Goal: Task Accomplishment & Management: Manage account settings

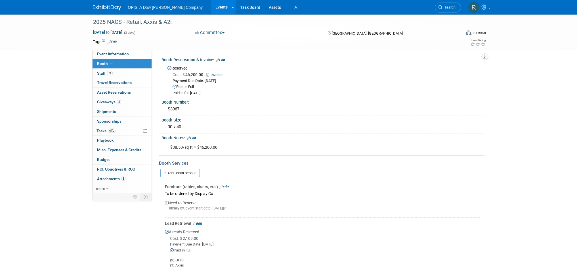
click at [211, 7] on link "Events" at bounding box center [221, 7] width 21 height 14
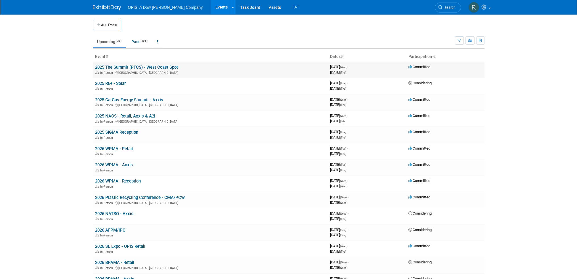
click at [113, 67] on link "2025 The Summit (PFCS) - West Coast Spot" at bounding box center [136, 67] width 83 height 5
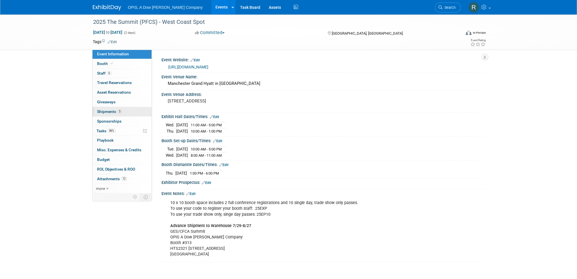
click at [102, 112] on span "Shipments 3" at bounding box center [109, 111] width 25 height 5
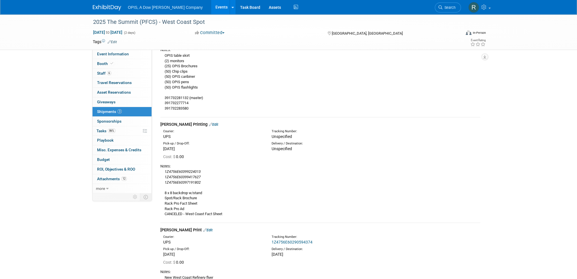
scroll to position [85, 0]
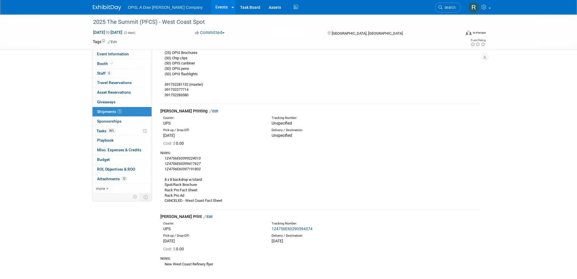
click at [209, 111] on link "Edit" at bounding box center [213, 111] width 9 height 4
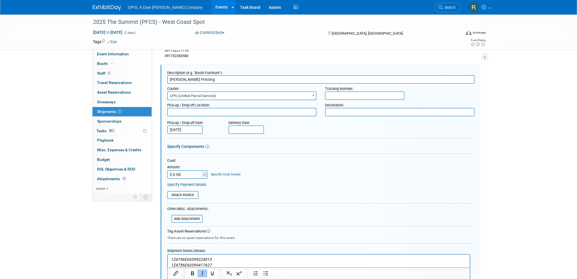
scroll to position [0, 0]
drag, startPoint x: 211, startPoint y: 260, endPoint x: 167, endPoint y: 257, distance: 44.6
click at [167, 257] on html "1Z4756E60399224013 1Z4756E60399417627 1Z4756E60397191802 8 x 8 backdrop w/stand…" at bounding box center [318, 280] width 302 height 52
copy icon "1Z4756E60399224013"
click at [243, 129] on input "text" at bounding box center [245, 129] width 35 height 9
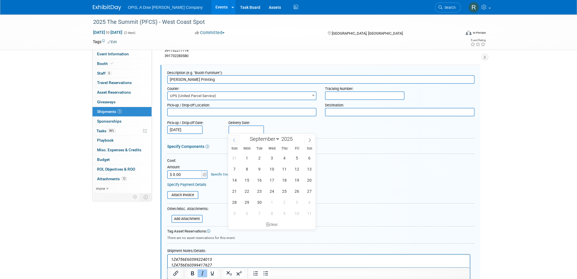
click at [234, 139] on icon at bounding box center [234, 140] width 4 height 4
select select "7"
click at [244, 202] on span "25" at bounding box center [246, 202] width 11 height 11
type input "Aug 25, 2025"
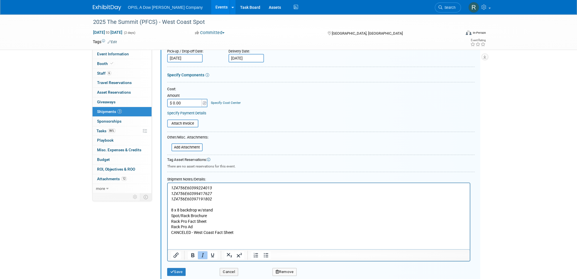
scroll to position [209, 0]
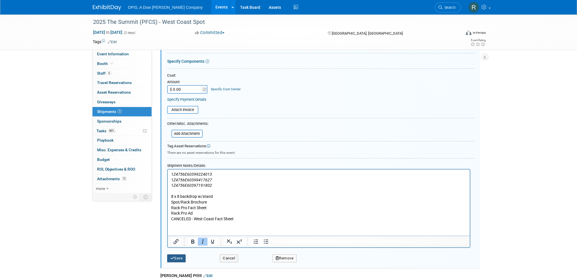
click at [172, 259] on button "Save" at bounding box center [176, 258] width 19 height 8
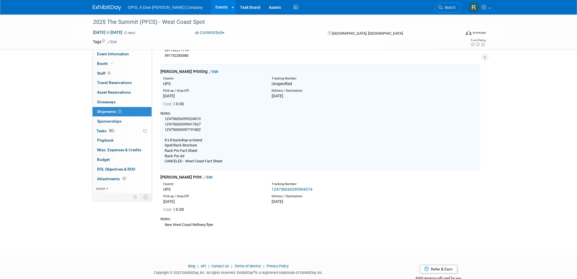
scroll to position [124, 0]
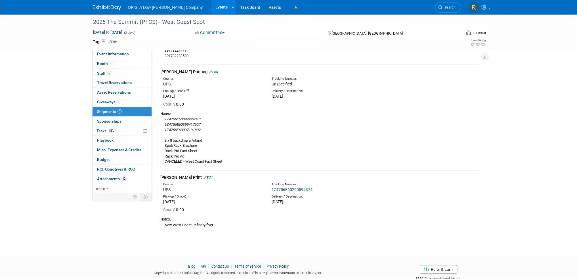
click at [203, 176] on link "Edit" at bounding box center [207, 177] width 9 height 4
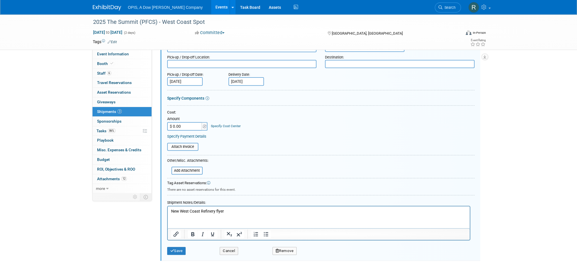
scroll to position [286, 0]
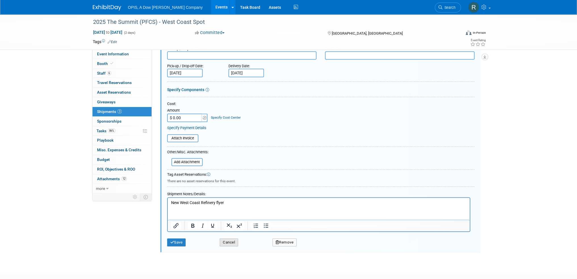
click at [228, 240] on button "Cancel" at bounding box center [229, 242] width 18 height 8
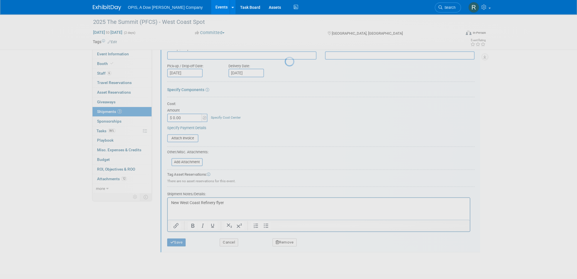
scroll to position [140, 0]
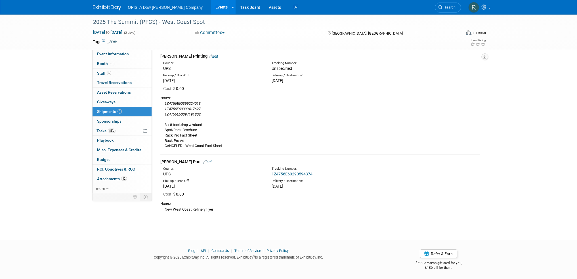
click at [211, 7] on link "Events" at bounding box center [221, 7] width 21 height 14
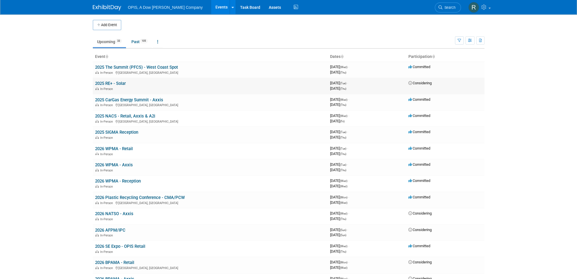
click at [109, 83] on link "2025 RE+ - Solar" at bounding box center [110, 83] width 31 height 5
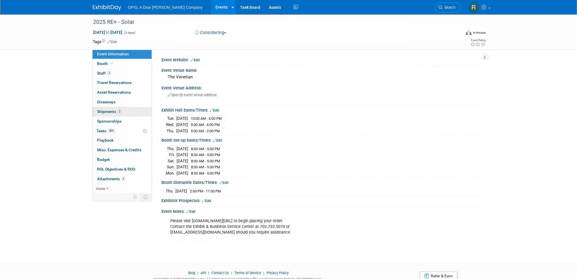
click at [100, 111] on span "Shipments 2" at bounding box center [109, 111] width 25 height 5
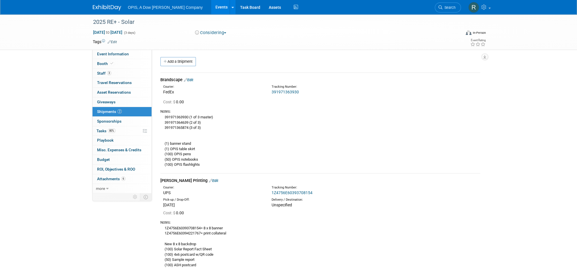
click at [195, 78] on div "Brandscape Edit" at bounding box center [320, 80] width 320 height 6
click at [209, 181] on link "Edit" at bounding box center [213, 180] width 9 height 4
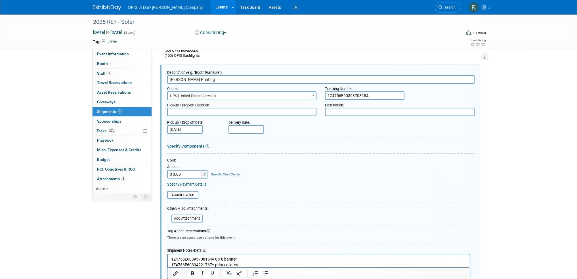
scroll to position [137, 0]
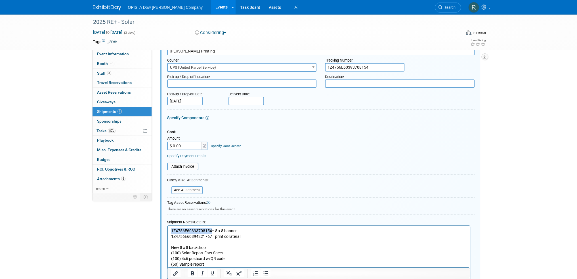
drag, startPoint x: 211, startPoint y: 230, endPoint x: 171, endPoint y: 228, distance: 40.6
click at [171, 228] on p "1Z4756E60393708154= 8 x 8 banner 1Z4756E60394221767= print collateral New 8 x 8…" at bounding box center [318, 250] width 295 height 45
copy p "1Z4756E60393708154"
drag, startPoint x: 211, startPoint y: 236, endPoint x: 330, endPoint y: 462, distance: 255.2
click at [167, 237] on html "1Z4756E60393708154= 8 x 8 banner 1Z4756E60394221767= print collateral New 8 x 8…" at bounding box center [318, 249] width 302 height 47
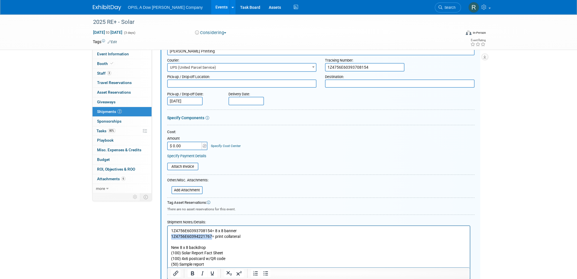
copy p "1Z4756E60394221767"
click at [246, 100] on input "text" at bounding box center [245, 101] width 35 height 9
click at [234, 114] on span at bounding box center [234, 111] width 10 height 10
select select "7"
click at [295, 163] on span "22" at bounding box center [296, 162] width 11 height 11
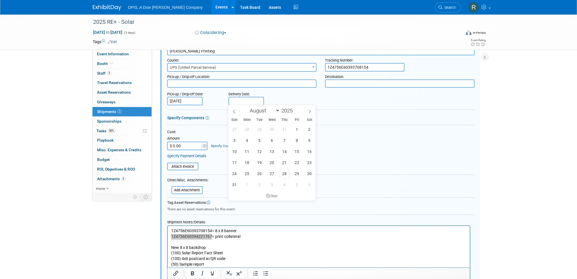
type input "Aug 22, 2025"
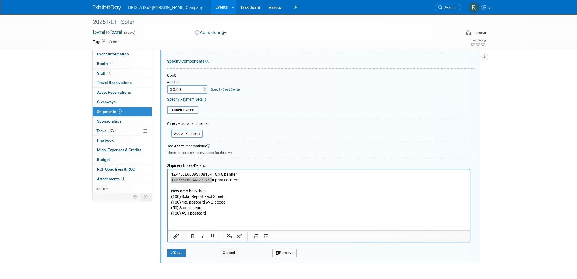
scroll to position [194, 0]
click at [174, 252] on button "Save" at bounding box center [176, 252] width 19 height 8
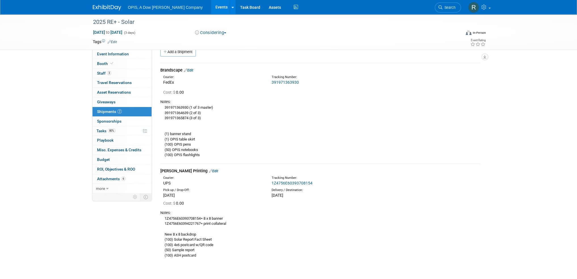
scroll to position [0, 0]
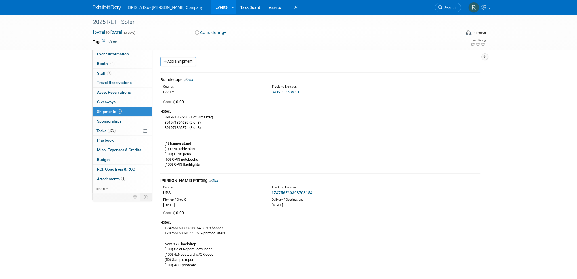
click at [189, 79] on link "Edit" at bounding box center [188, 80] width 9 height 4
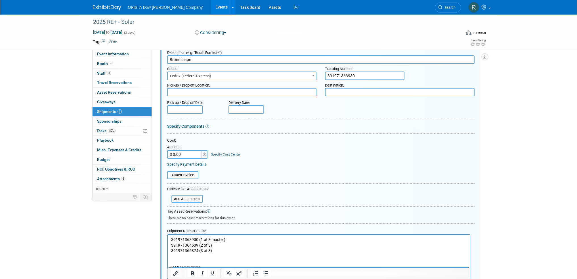
scroll to position [65, 0]
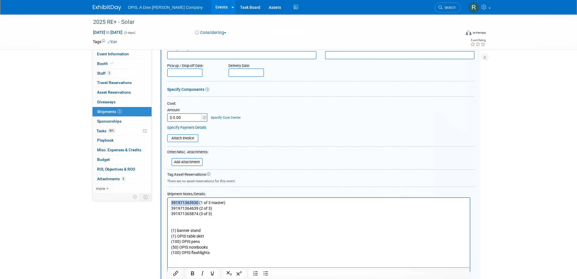
drag, startPoint x: 198, startPoint y: 202, endPoint x: 163, endPoint y: 202, distance: 34.9
click at [167, 202] on html "391971363930 (1 of 3 master) 391971364639 (2 of 3) 391971365874 (3 of 3) (1) ba…" at bounding box center [318, 226] width 302 height 58
copy p "391971363930"
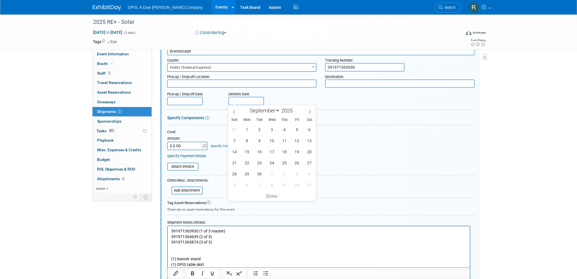
click at [252, 100] on input "text" at bounding box center [245, 101] width 35 height 9
click at [233, 113] on icon at bounding box center [234, 112] width 4 height 4
select select "7"
click at [246, 164] on span "18" at bounding box center [246, 162] width 11 height 11
type input "Aug 18, 2025"
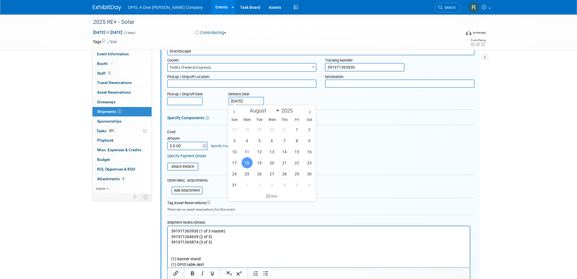
click at [192, 101] on input "text" at bounding box center [184, 101] width 35 height 9
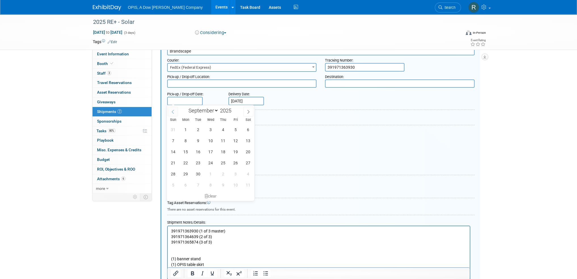
click at [174, 114] on span at bounding box center [173, 112] width 10 height 10
select select "7"
click at [184, 149] on span "11" at bounding box center [185, 151] width 11 height 11
type input "Aug 11, 2025"
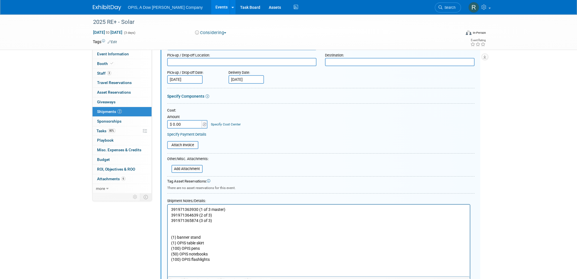
scroll to position [122, 0]
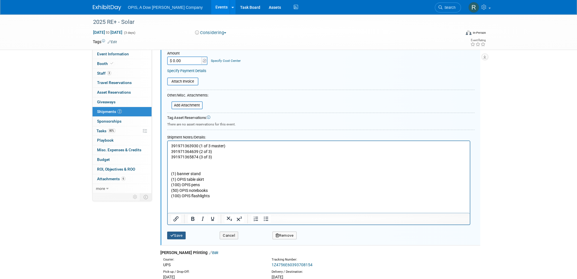
click at [178, 231] on button "Save" at bounding box center [176, 235] width 19 height 8
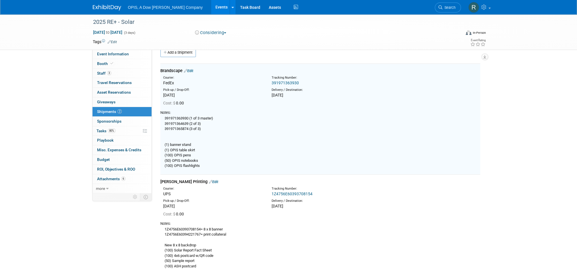
scroll to position [8, 0]
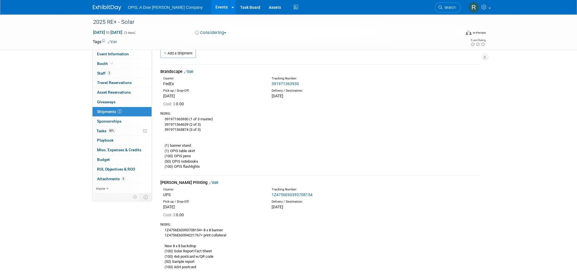
click at [211, 10] on link "Events" at bounding box center [221, 7] width 21 height 14
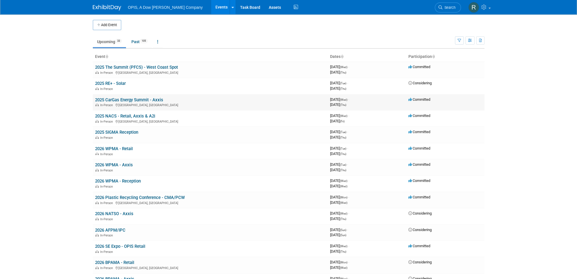
click at [126, 100] on link "2025 CarGas Energy Summit - Axxis" at bounding box center [129, 99] width 68 height 5
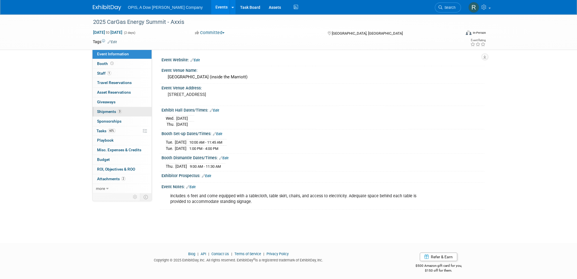
click at [102, 110] on span "Shipments 3" at bounding box center [109, 111] width 25 height 5
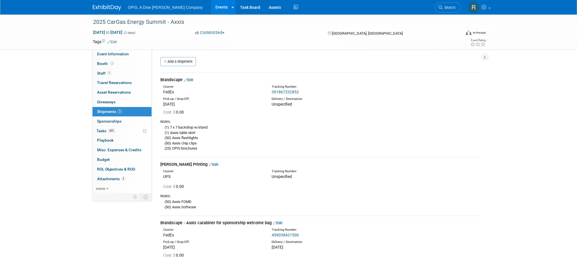
click at [189, 81] on link "Edit" at bounding box center [188, 80] width 9 height 4
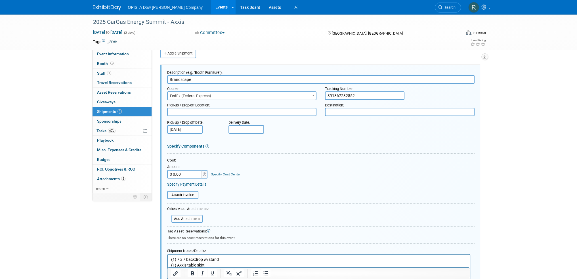
drag, startPoint x: 354, startPoint y: 96, endPoint x: 323, endPoint y: 96, distance: 30.6
click at [323, 96] on div "Tracking Number: 391867232852" at bounding box center [400, 92] width 158 height 16
click at [244, 128] on input "text" at bounding box center [245, 129] width 35 height 9
click at [244, 167] on span "8" at bounding box center [246, 168] width 11 height 11
type input "Sep 8, 2025"
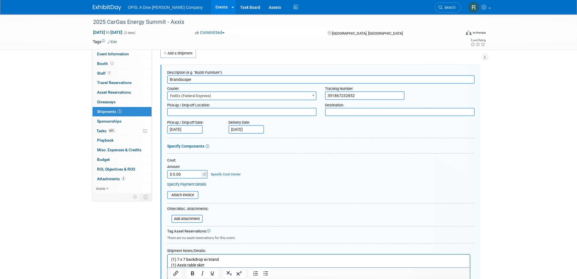
click at [237, 131] on input "Sep 8, 2025" at bounding box center [245, 129] width 35 height 9
click at [234, 141] on icon at bounding box center [234, 140] width 2 height 4
select select "7"
click at [300, 170] on span "8" at bounding box center [296, 168] width 11 height 11
type input "Aug 8, 2025"
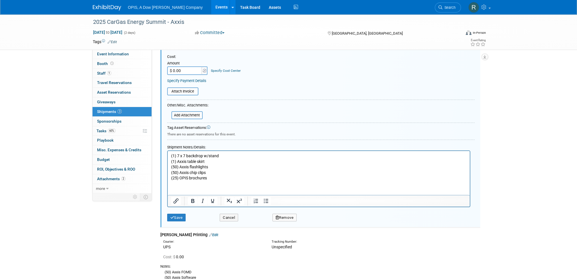
scroll to position [122, 0]
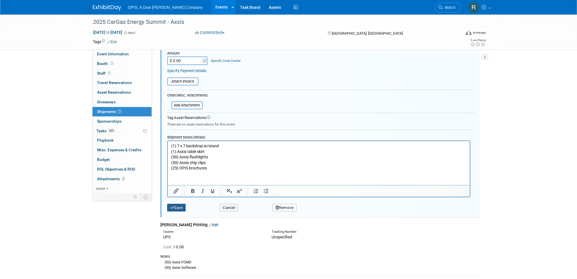
click at [182, 206] on button "Save" at bounding box center [176, 208] width 19 height 8
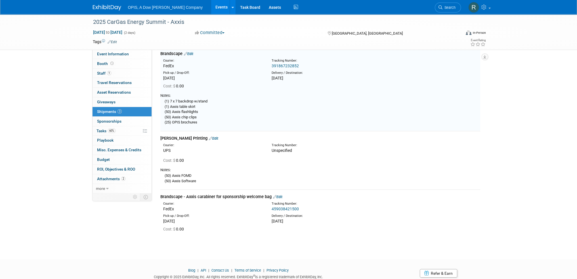
scroll to position [0, 0]
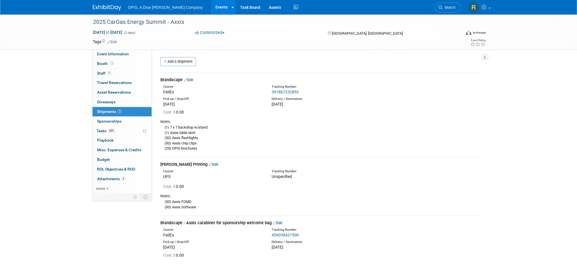
drag, startPoint x: 194, startPoint y: 163, endPoint x: 198, endPoint y: 163, distance: 4.0
click at [209, 163] on link "Edit" at bounding box center [213, 164] width 9 height 4
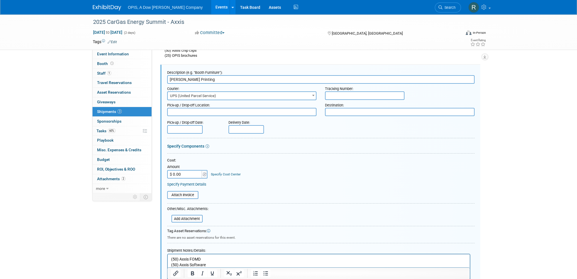
click at [339, 94] on input "text" at bounding box center [364, 95] width 79 height 9
paste input "1Z4756E60394925980"
type input "1Z4756E60394925980"
click at [240, 130] on input "text" at bounding box center [245, 129] width 35 height 9
click at [235, 140] on icon at bounding box center [234, 140] width 4 height 4
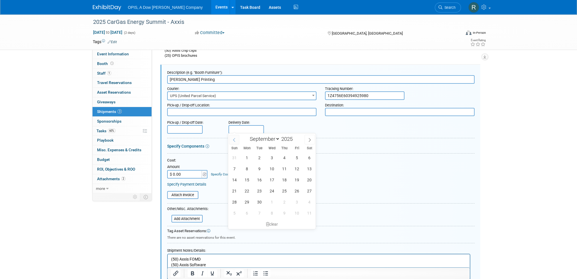
select select "7"
click at [249, 202] on span "25" at bounding box center [246, 201] width 11 height 11
type input "Aug 25, 2025"
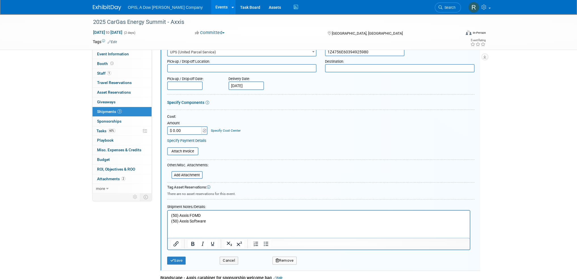
scroll to position [149, 0]
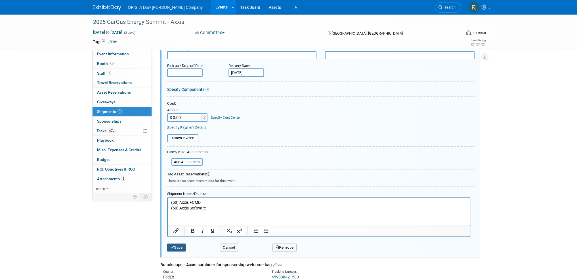
click at [182, 248] on button "Save" at bounding box center [176, 247] width 19 height 8
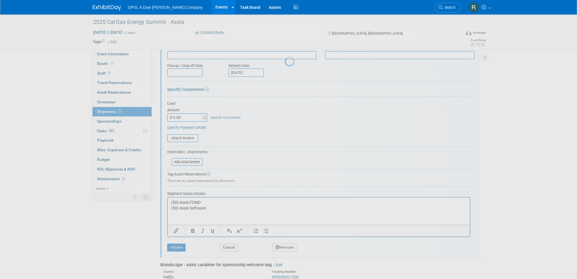
scroll to position [56, 0]
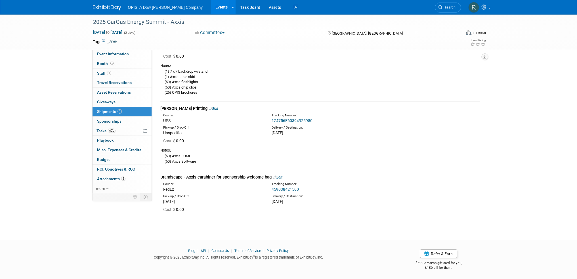
click at [211, 5] on link "Events" at bounding box center [221, 7] width 21 height 14
